Goal: Check status

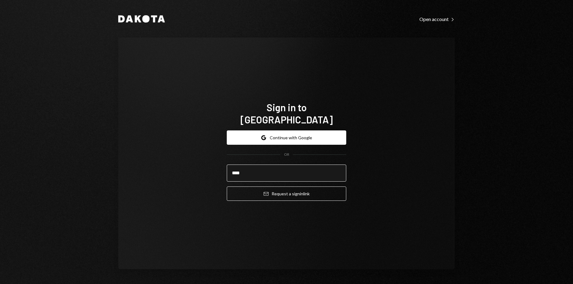
type input "**********"
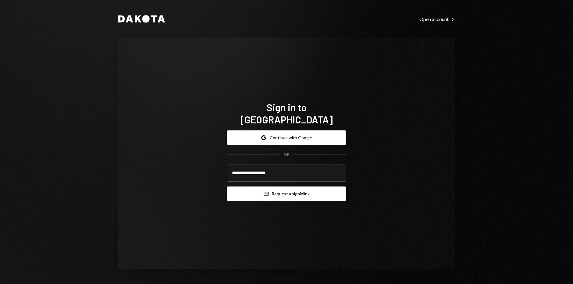
click at [258, 191] on button "Email Request a sign in link" at bounding box center [286, 194] width 119 height 14
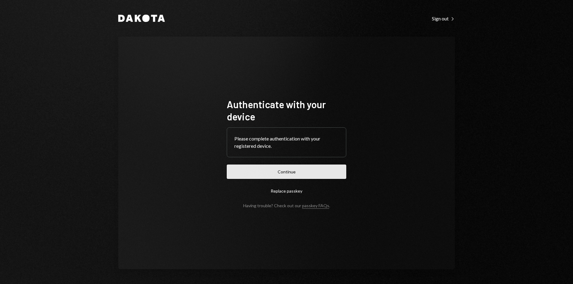
click at [271, 174] on button "Continue" at bounding box center [286, 172] width 119 height 14
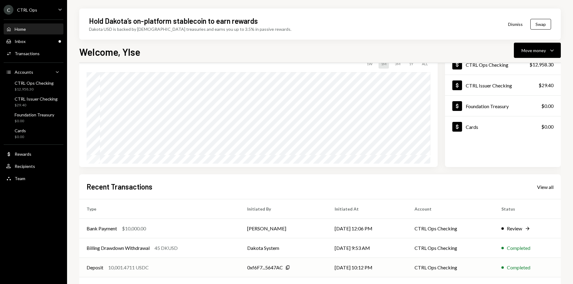
scroll to position [84, 0]
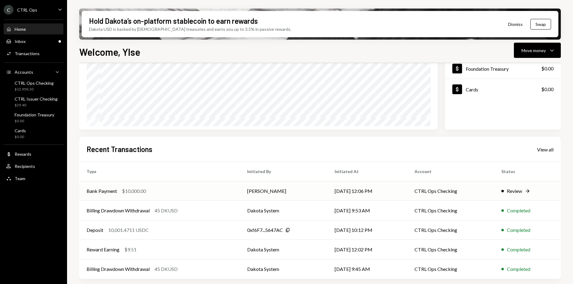
click at [516, 191] on div "Review" at bounding box center [514, 190] width 15 height 7
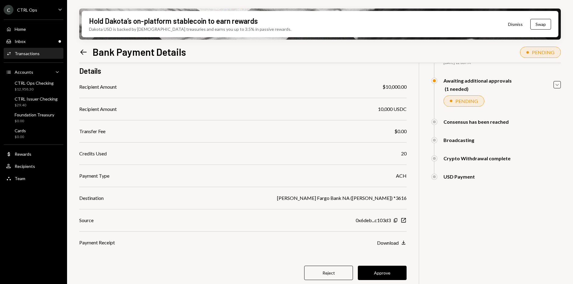
scroll to position [51, 0]
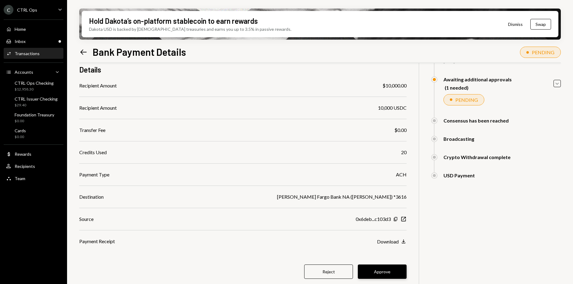
click at [388, 273] on button "Approve" at bounding box center [382, 272] width 49 height 14
